Goal: Task Accomplishment & Management: Complete application form

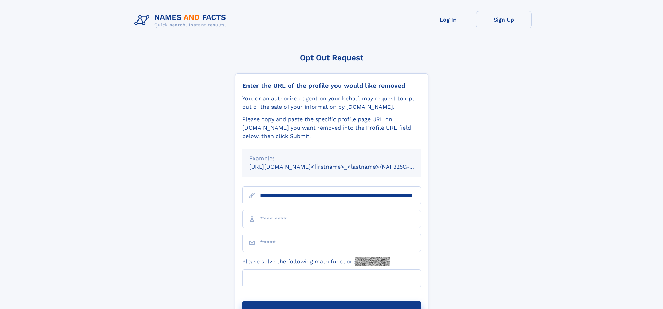
scroll to position [0, 73]
type input "**********"
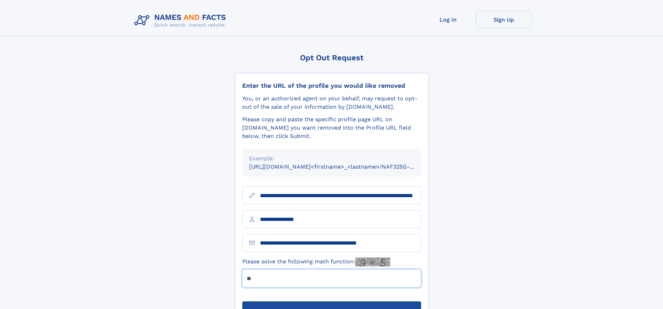
type input "**"
click at [331, 301] on button "Submit Opt Out Request" at bounding box center [331, 312] width 179 height 22
